Goal: Information Seeking & Learning: Learn about a topic

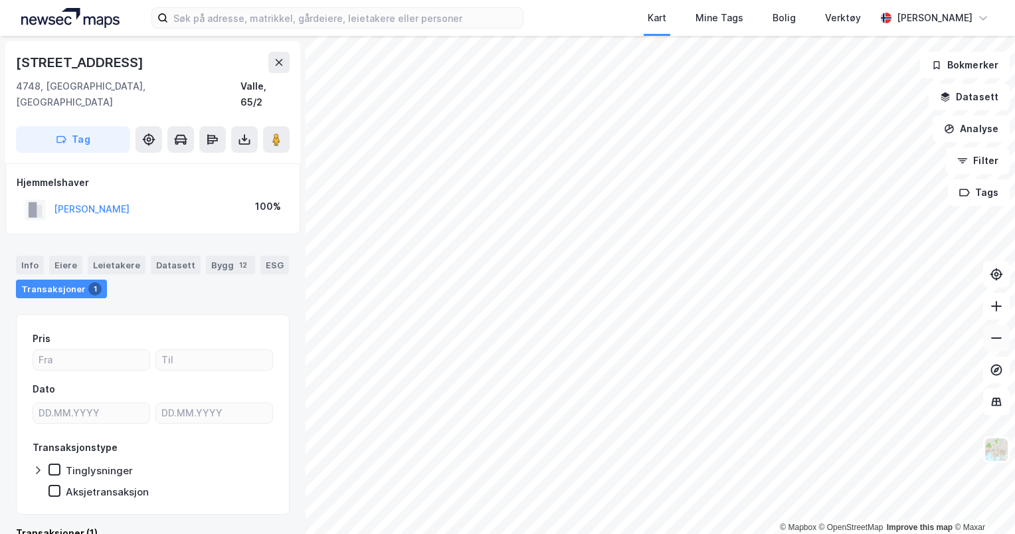
click at [995, 341] on icon at bounding box center [996, 338] width 13 height 13
click at [997, 316] on button at bounding box center [997, 306] width 27 height 27
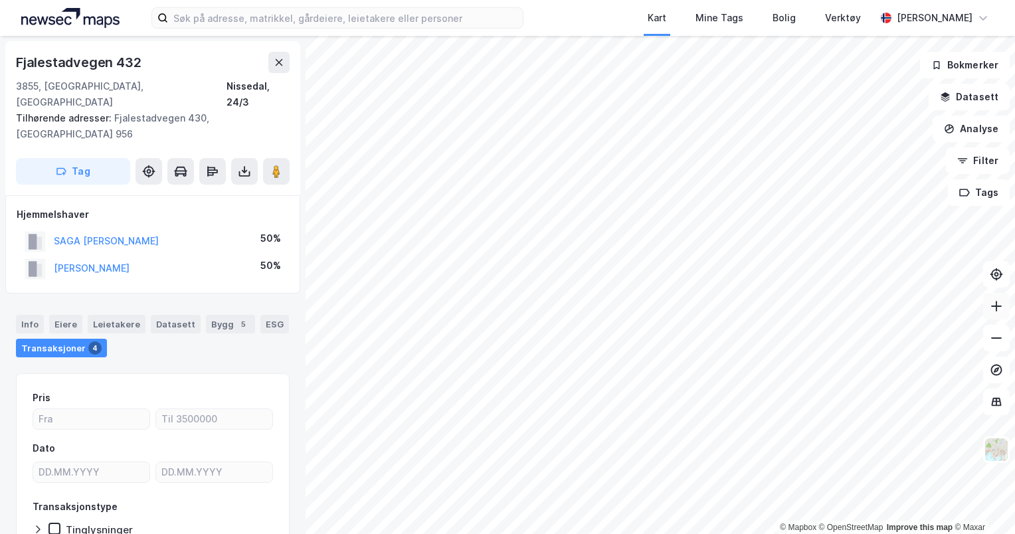
click at [995, 308] on icon at bounding box center [996, 306] width 13 height 13
click at [991, 335] on icon at bounding box center [996, 338] width 13 height 13
click at [999, 310] on icon at bounding box center [996, 306] width 13 height 13
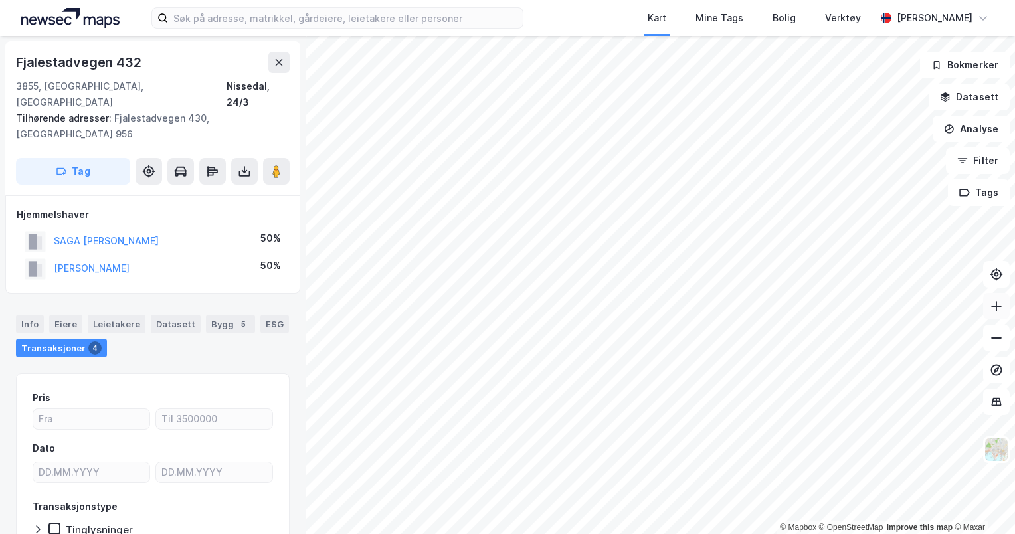
click at [999, 310] on icon at bounding box center [996, 306] width 13 height 13
click at [1003, 304] on icon at bounding box center [996, 306] width 13 height 13
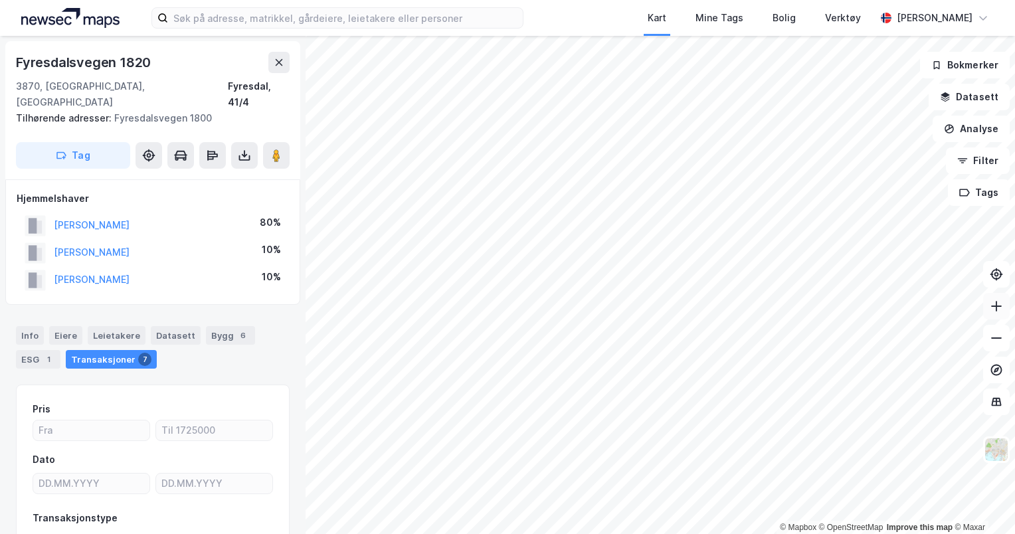
click at [997, 308] on icon at bounding box center [996, 306] width 13 height 13
click at [594, 5] on div "Kart Mine Tags Bolig Verktøy Anders Hilt © Mapbox © OpenStreetMap Improve this …" at bounding box center [507, 267] width 1015 height 534
click at [998, 307] on icon at bounding box center [996, 306] width 13 height 13
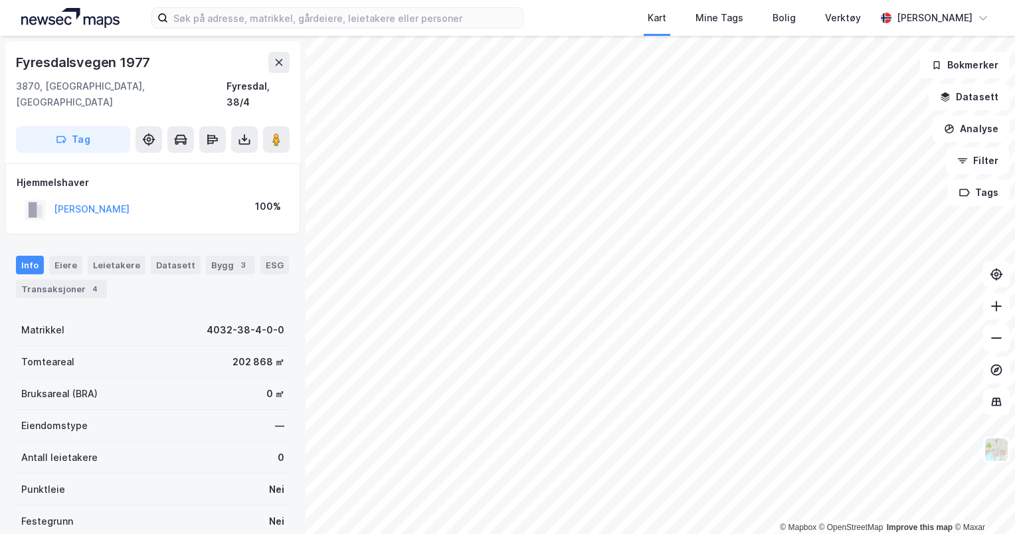
click at [430, 534] on html "Kart Mine Tags Bolig Verktøy [PERSON_NAME] © Mapbox © OpenStreetMap Improve thi…" at bounding box center [507, 267] width 1015 height 534
click at [997, 310] on icon at bounding box center [996, 306] width 1 height 11
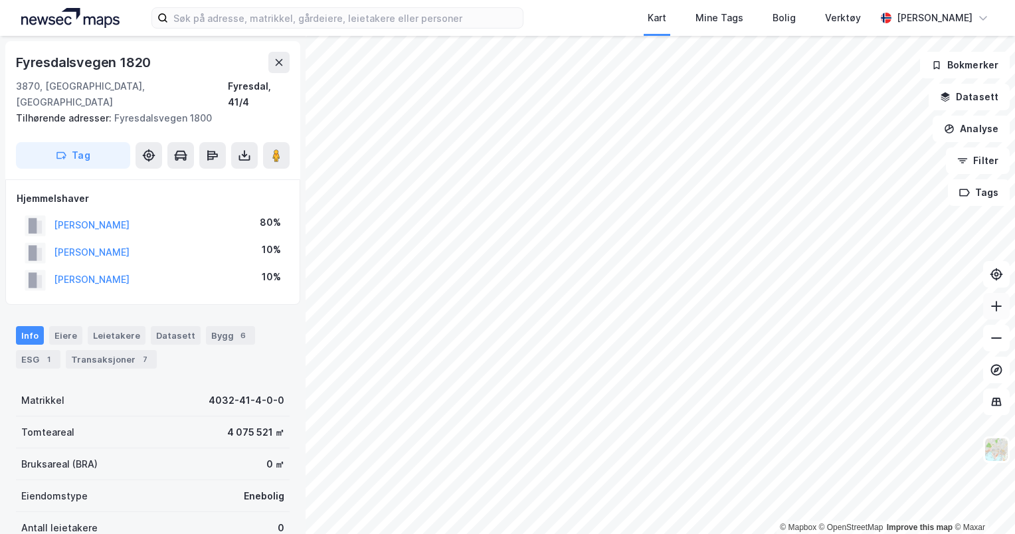
click at [995, 308] on icon at bounding box center [996, 306] width 13 height 13
click at [994, 308] on icon at bounding box center [996, 306] width 13 height 13
click at [995, 332] on icon at bounding box center [996, 338] width 13 height 13
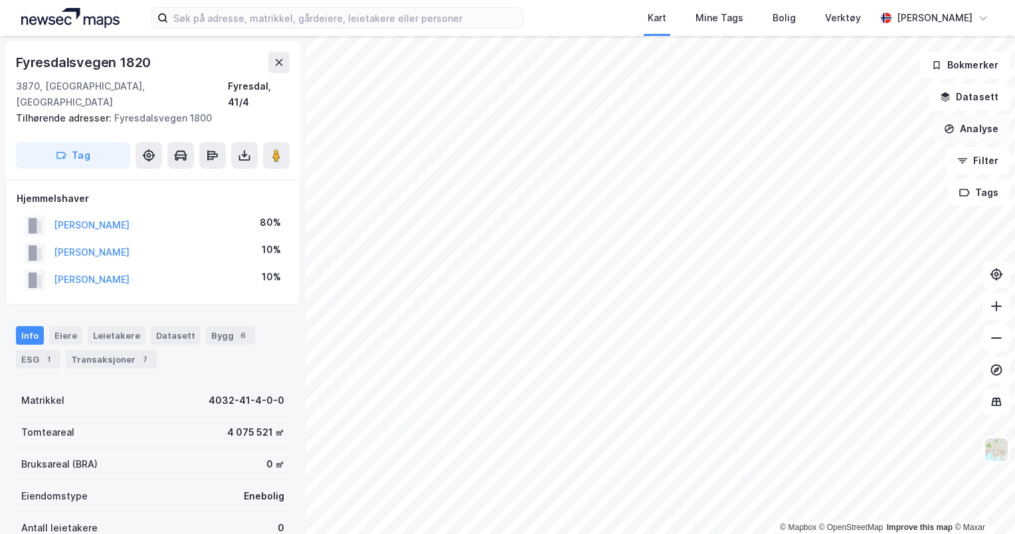
click at [968, 132] on div "© Mapbox © OpenStreetMap Improve this map © Maxar [STREET_ADDRESS], 41/4 Tilhør…" at bounding box center [507, 285] width 1015 height 498
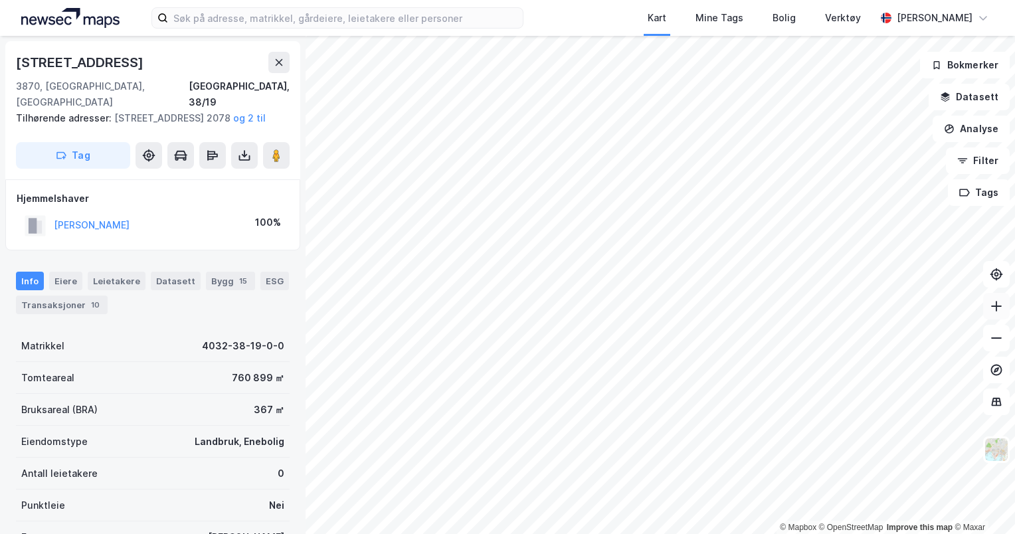
click at [994, 308] on icon at bounding box center [996, 306] width 13 height 13
